Goal: Task Accomplishment & Management: Use online tool/utility

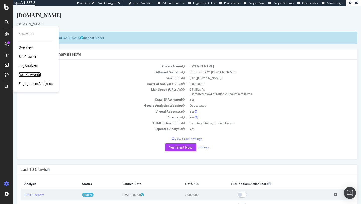
click at [27, 74] on div "RealKeywords" at bounding box center [30, 74] width 22 height 5
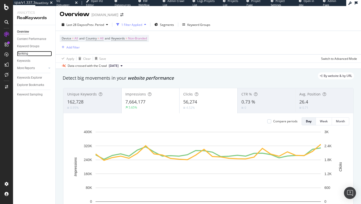
click at [26, 53] on div "Ranking" at bounding box center [22, 53] width 11 height 5
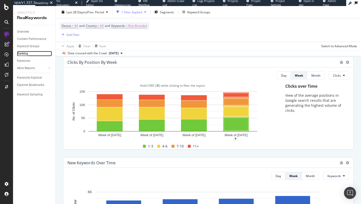
scroll to position [37, 0]
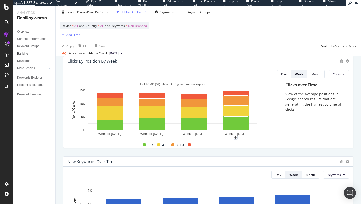
click at [269, 132] on rect "A chart." at bounding box center [172, 112] width 211 height 50
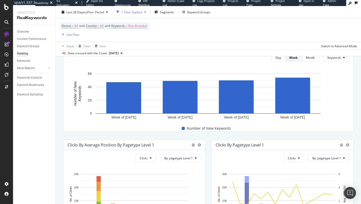
scroll to position [162, 0]
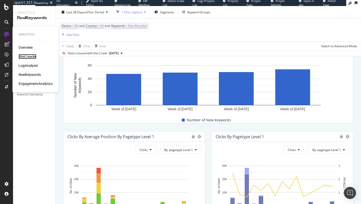
click at [34, 54] on div "SiteCrawler" at bounding box center [28, 56] width 18 height 5
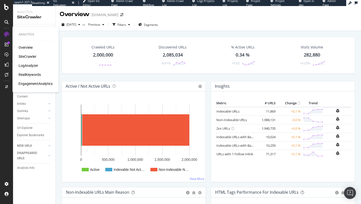
click at [33, 75] on div "RealKeywords" at bounding box center [30, 74] width 22 height 5
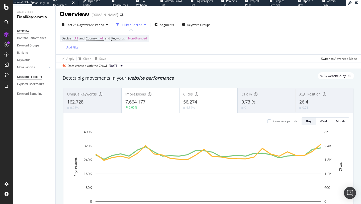
click at [31, 77] on div "Keywords Explorer" at bounding box center [29, 76] width 25 height 5
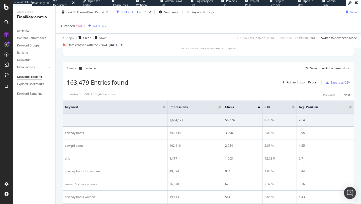
scroll to position [125, 0]
click at [339, 80] on div "Export as CSV" at bounding box center [340, 81] width 19 height 4
click at [307, 82] on div "Add to Custom Report" at bounding box center [302, 81] width 31 height 3
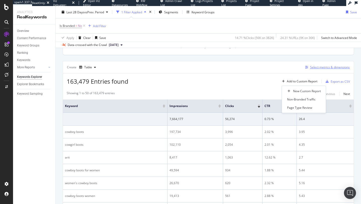
click at [325, 67] on div "Select metrics & dimensions" at bounding box center [330, 67] width 40 height 4
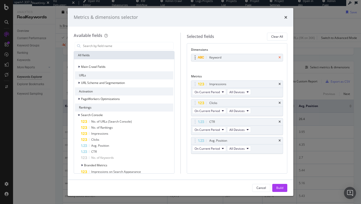
click at [280, 57] on icon "times" at bounding box center [280, 57] width 2 height 3
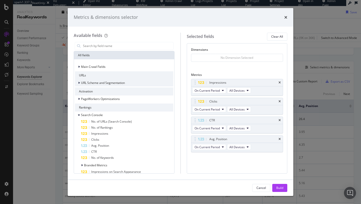
click at [96, 84] on span "URL Scheme and Segmentation" at bounding box center [103, 82] width 44 height 4
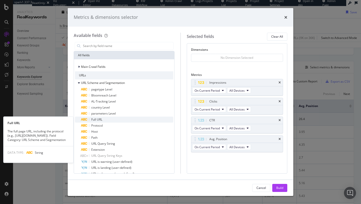
click at [100, 119] on span "Full URL" at bounding box center [96, 119] width 11 height 4
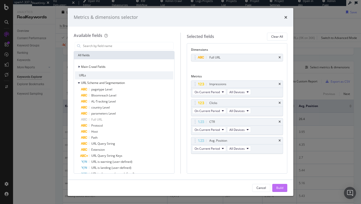
click at [280, 187] on div "Build" at bounding box center [279, 187] width 7 height 4
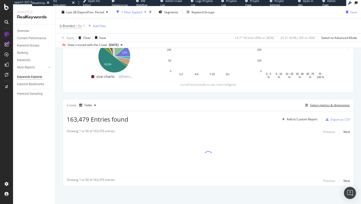
scroll to position [87, 0]
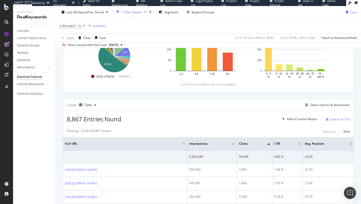
click at [84, 26] on icon at bounding box center [84, 25] width 4 height 5
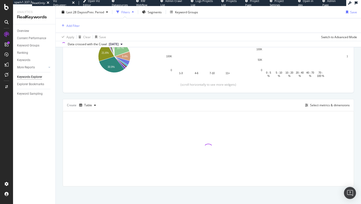
scroll to position [86, 0]
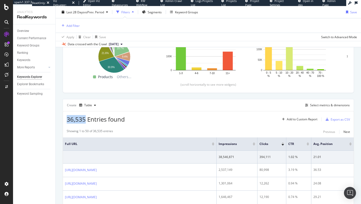
drag, startPoint x: 68, startPoint y: 119, endPoint x: 85, endPoint y: 119, distance: 17.3
click at [85, 119] on span "36,535 Entries found" at bounding box center [96, 119] width 58 height 8
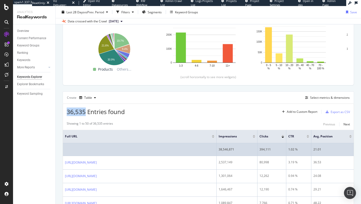
scroll to position [71, 0]
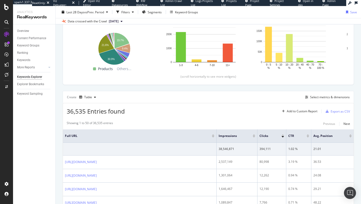
click at [254, 136] on div at bounding box center [254, 136] width 3 height 1
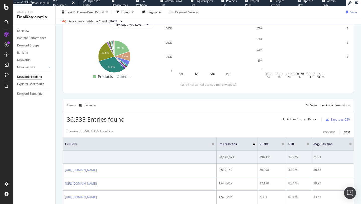
scroll to position [71, 0]
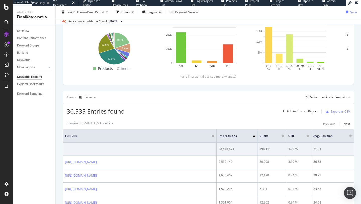
click at [254, 133] on div "Impressions" at bounding box center [237, 135] width 37 height 5
click at [254, 134] on div at bounding box center [254, 134] width 3 height 1
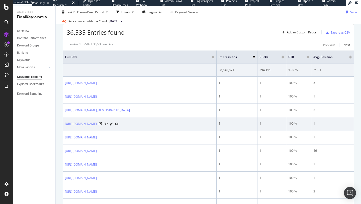
scroll to position [150, 0]
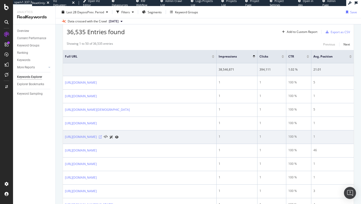
click at [102, 138] on icon at bounding box center [100, 136] width 3 height 3
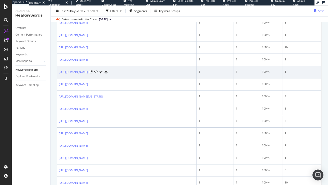
scroll to position [247, 0]
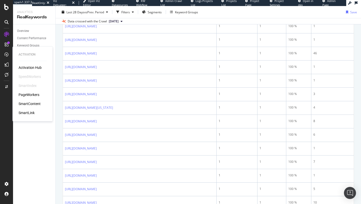
click at [28, 94] on div "PageWorkers" at bounding box center [29, 94] width 21 height 5
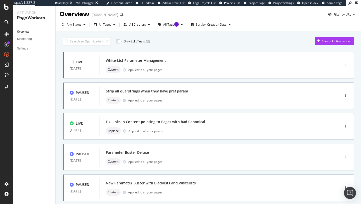
click at [147, 63] on div "White-List Parameter Management" at bounding box center [136, 60] width 60 height 5
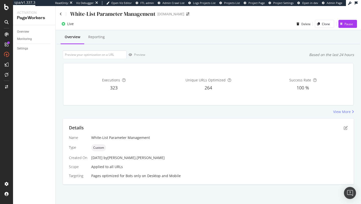
click at [113, 87] on span "323" at bounding box center [114, 87] width 8 height 6
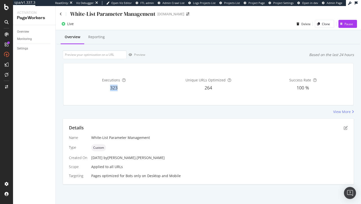
click at [113, 87] on span "323" at bounding box center [114, 87] width 8 height 6
click at [155, 77] on div "Executions" at bounding box center [113, 79] width 93 height 5
click at [345, 127] on icon "pen-to-square" at bounding box center [346, 128] width 4 height 4
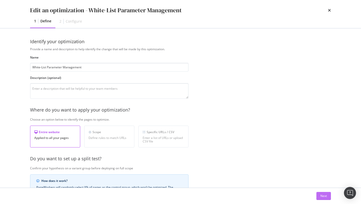
click at [323, 199] on button "Next" at bounding box center [323, 196] width 15 height 8
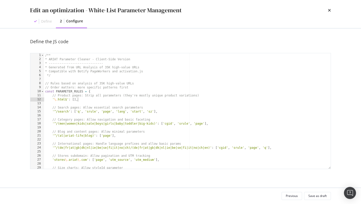
click at [84, 101] on div "/** * ARIAT Parameter Cleaner - Client-Side Version * -------------------------…" at bounding box center [187, 114] width 287 height 123
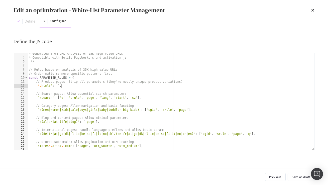
scroll to position [14, 0]
click at [51, 77] on div "* Generated from URL Analysis of 35K high-value URLs * Compatible with Botify P…" at bounding box center [171, 103] width 287 height 105
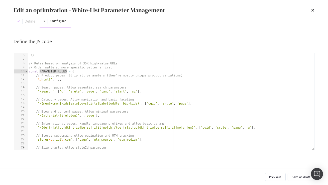
scroll to position [20, 0]
click at [145, 91] on div "* Compatible with Botify PageWorkers and activation.js */ // Rules based on ana…" at bounding box center [171, 101] width 287 height 105
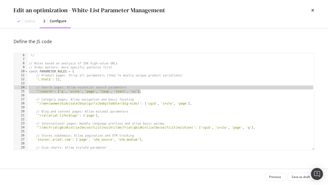
drag, startPoint x: 144, startPoint y: 91, endPoint x: 0, endPoint y: 88, distance: 143.7
click at [0, 88] on div "Edit an optimization - White-List Parameter Management Define 2 Configure Defin…" at bounding box center [164, 92] width 328 height 185
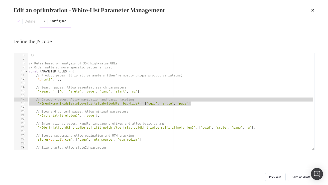
drag, startPoint x: 192, startPoint y: 104, endPoint x: 10, endPoint y: 100, distance: 181.6
click at [10, 100] on div "Define the JS code // Search pages: Allow essential search parameters '^/search…" at bounding box center [164, 98] width 321 height 140
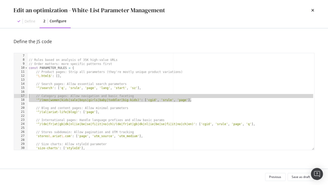
scroll to position [26, 0]
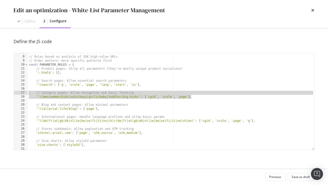
click at [48, 99] on div "// Rules based on analysis of 35K high-value URLs // Order matters: more specif…" at bounding box center [171, 103] width 287 height 105
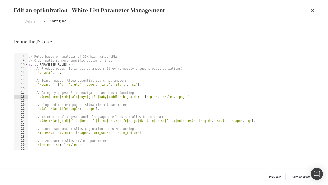
click at [58, 98] on div "// Rules based on analysis of 35K high-value URLs // Order matters: more specif…" at bounding box center [171, 103] width 287 height 105
click at [80, 98] on div "// Rules based on analysis of 35K high-value URLs // Order matters: more specif…" at bounding box center [171, 103] width 287 height 105
drag, startPoint x: 196, startPoint y: 99, endPoint x: 143, endPoint y: 97, distance: 52.7
click at [143, 97] on div "// Rules based on analysis of 35K high-value URLs // Order matters: more specif…" at bounding box center [171, 103] width 287 height 105
drag, startPoint x: 37, startPoint y: 96, endPoint x: 142, endPoint y: 96, distance: 105.3
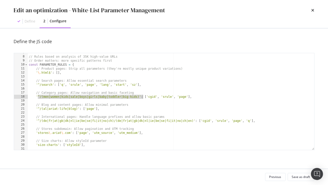
click at [142, 96] on div "// Rules based on analysis of 35K high-value URLs // Order matters: more specif…" at bounding box center [171, 103] width 287 height 105
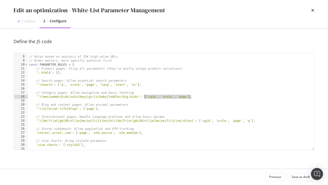
drag, startPoint x: 192, startPoint y: 97, endPoint x: 144, endPoint y: 96, distance: 47.6
click at [144, 96] on div "// Rules based on analysis of 35K high-value URLs // Order matters: more specif…" at bounding box center [171, 103] width 287 height 105
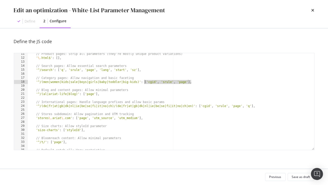
scroll to position [41, 0]
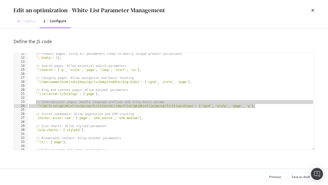
drag, startPoint x: 36, startPoint y: 102, endPoint x: 254, endPoint y: 107, distance: 217.4
click at [254, 107] on div "// Product pages: Strip all parameters (they're mostly unique product variation…" at bounding box center [171, 104] width 287 height 105
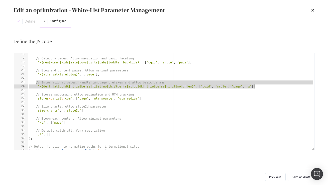
scroll to position [61, 0]
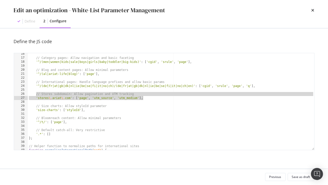
drag, startPoint x: 35, startPoint y: 93, endPoint x: 158, endPoint y: 99, distance: 123.2
click at [158, 99] on div "// Category pages: Allow navigation and basic faceting '^/(men|women|kids|sale|…" at bounding box center [171, 104] width 287 height 105
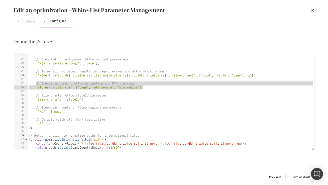
scroll to position [75, 0]
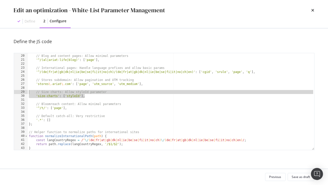
drag, startPoint x: 90, startPoint y: 94, endPoint x: 19, endPoint y: 93, distance: 71.2
click at [19, 93] on div "// Stores subdomain: Allow pagination and UTM tracking 'stores\.ariat\.com': ['…" at bounding box center [164, 101] width 301 height 97
type textarea "// Size charts: Allow styleId parameter 'size-charts': ['styleId'],"
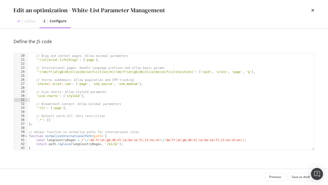
click at [64, 98] on div "// Blog and content pages: Allow minimal parameters '^/(al|ariat-life|blog)' : …" at bounding box center [171, 102] width 287 height 105
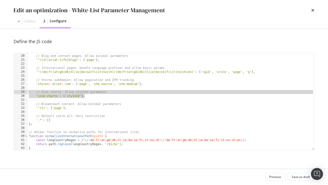
drag, startPoint x: 88, startPoint y: 96, endPoint x: 8, endPoint y: 92, distance: 80.1
click at [8, 92] on div "Define the JS code 19 20 21 22 23 24 25 26 27 28 29 30 31 32 33 34 35 36 37 38 …" at bounding box center [164, 98] width 321 height 140
click at [74, 97] on div "// Blog and content pages: Allow minimal parameters '^/(al|ariat-life|blog)' : …" at bounding box center [171, 101] width 287 height 97
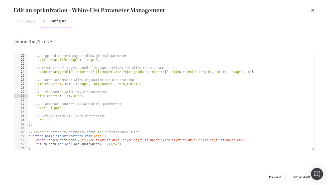
click at [74, 97] on div "// Blog and content pages: Allow minimal parameters '^/(al|ariat-life|blog)' : …" at bounding box center [171, 102] width 287 height 105
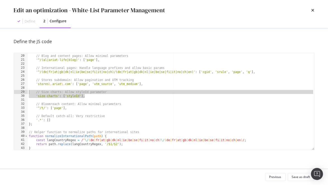
drag, startPoint x: 86, startPoint y: 97, endPoint x: 19, endPoint y: 93, distance: 67.3
click at [19, 93] on div "'size-charts': ['styleId'], 19 20 21 22 23 24 25 26 27 28 29 30 31 32 33 34 35 …" at bounding box center [164, 101] width 301 height 97
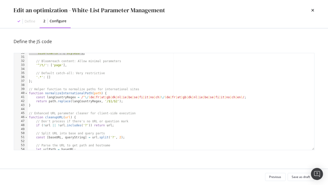
scroll to position [120, 0]
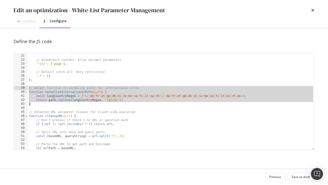
drag, startPoint x: 36, startPoint y: 105, endPoint x: 17, endPoint y: 88, distance: 26.3
click at [17, 88] on div "// Size charts: Allow styleId parameter 'size-charts': ['styleId'], 30 31 32 33…" at bounding box center [164, 101] width 301 height 97
click at [111, 97] on div "'size-charts' : [ 'styleId' ] , // Bloomreach content: Allow minimal parameters…" at bounding box center [171, 102] width 287 height 105
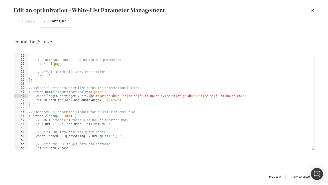
drag, startPoint x: 90, startPoint y: 96, endPoint x: 93, endPoint y: 97, distance: 3.2
click at [93, 97] on div "'size-charts' : [ 'styleId' ] , // Bloomreach content: Allow minimal parameters…" at bounding box center [171, 102] width 287 height 105
drag, startPoint x: 95, startPoint y: 97, endPoint x: 99, endPoint y: 97, distance: 4.5
click at [99, 97] on div "'size-charts' : [ 'styleId' ] , // Bloomreach content: Allow minimal parameters…" at bounding box center [171, 102] width 287 height 105
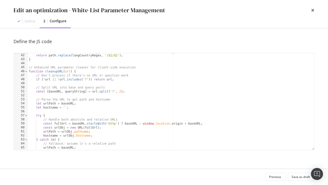
scroll to position [165, 0]
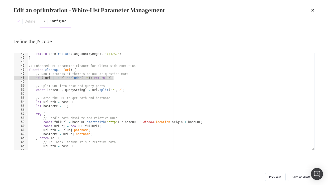
drag, startPoint x: 119, startPoint y: 78, endPoint x: 22, endPoint y: 78, distance: 96.8
click at [22, 78] on div "const langCountryRegex = /^\/(de|fr|at|gb|dk|nl|ie|be|se|fi|it|no|ch)\/(de|fr|a…" at bounding box center [164, 101] width 301 height 97
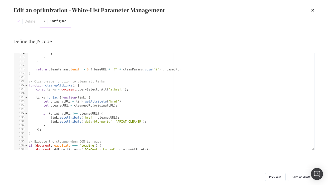
scroll to position [455, 0]
click at [51, 85] on div "} } } return cleanParams . length > 0 ? baseURL + '?' + cleanParams . join ( '&…" at bounding box center [171, 103] width 287 height 105
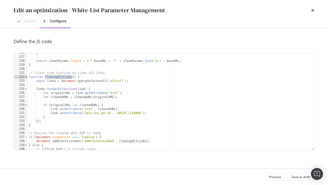
scroll to position [477, 0]
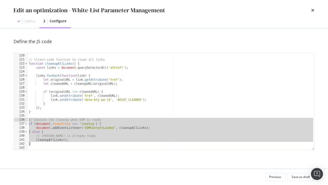
drag, startPoint x: 38, startPoint y: 142, endPoint x: 18, endPoint y: 122, distance: 28.5
click at [18, 121] on div "function cleanupAllLinks() { 119 120 121 122 123 124 125 126 127 128 129 130 13…" at bounding box center [164, 101] width 301 height 97
type textarea "// Execute the cleanup when DOM is ready if (document.readyState === 'loading')…"
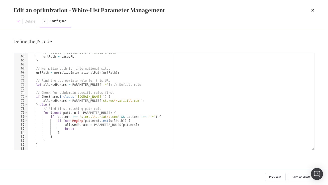
scroll to position [179, 0]
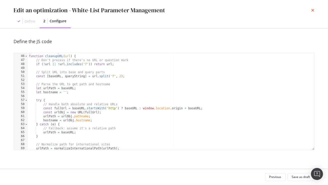
click at [313, 10] on icon "times" at bounding box center [313, 10] width 3 height 4
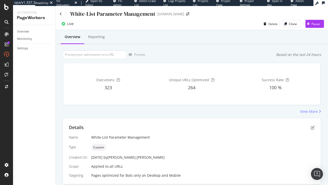
click at [234, 55] on div "Preview Based on the last 24 hours" at bounding box center [192, 54] width 258 height 9
click at [25, 32] on div "Overview" at bounding box center [23, 31] width 12 height 5
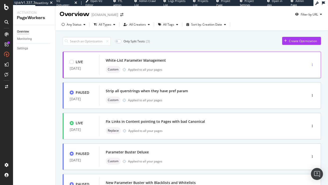
click at [313, 65] on div "button" at bounding box center [312, 64] width 5 height 3
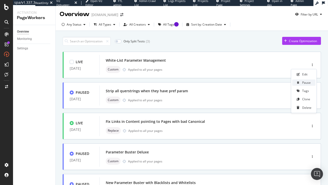
click at [306, 82] on div "Pause" at bounding box center [306, 82] width 9 height 4
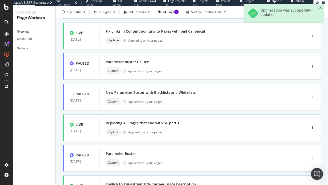
scroll to position [92, 0]
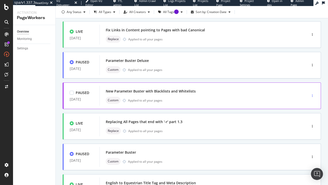
click at [311, 97] on div "button" at bounding box center [312, 95] width 5 height 3
click at [307, 114] on div "Activate" at bounding box center [305, 113] width 11 height 4
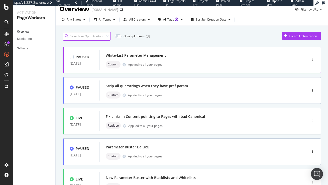
scroll to position [5, 0]
